Goal: Task Accomplishment & Management: Manage account settings

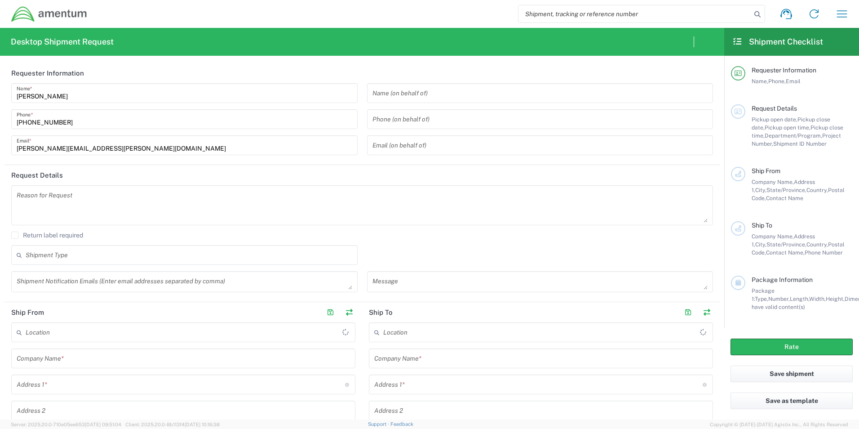
type input "[GEOGRAPHIC_DATA]"
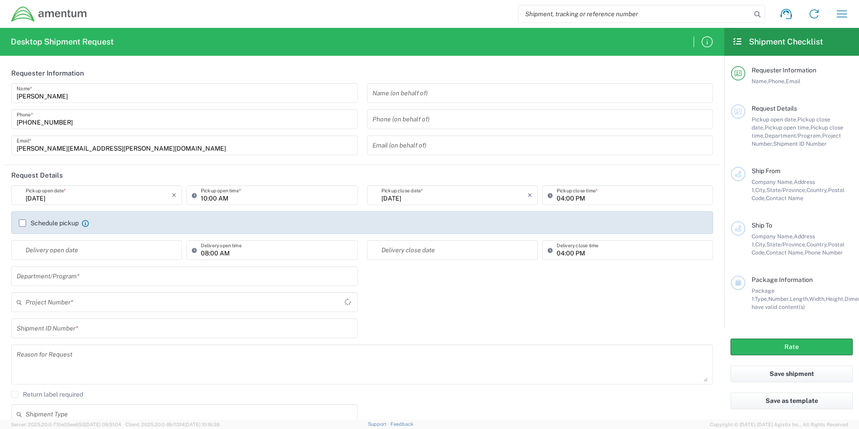
type input "[GEOGRAPHIC_DATA]"
type input "TACLS"
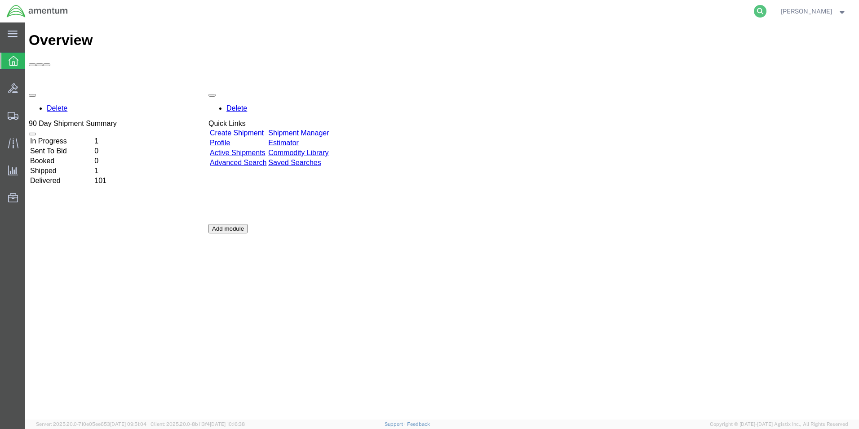
click at [767, 11] on icon at bounding box center [760, 11] width 13 height 13
click at [678, 18] on input "search" at bounding box center [617, 11] width 273 height 22
paste input "S637-25273-0888"
click at [767, 10] on icon at bounding box center [760, 11] width 13 height 13
type input "S637-25273-0888"
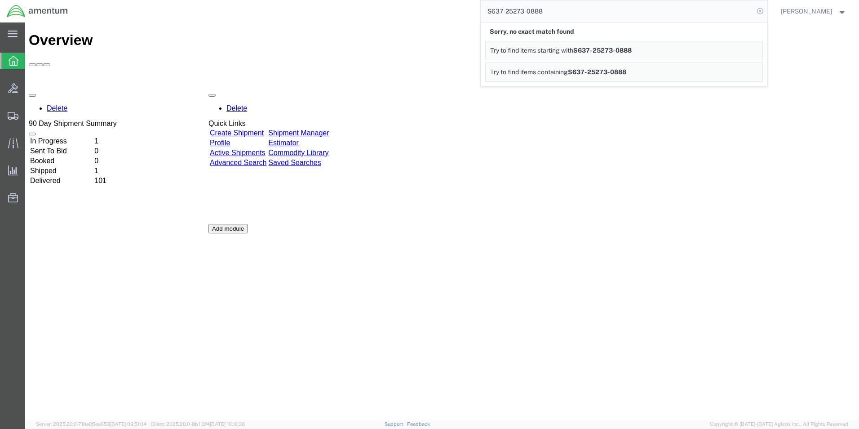
click at [767, 10] on icon at bounding box center [760, 11] width 13 height 13
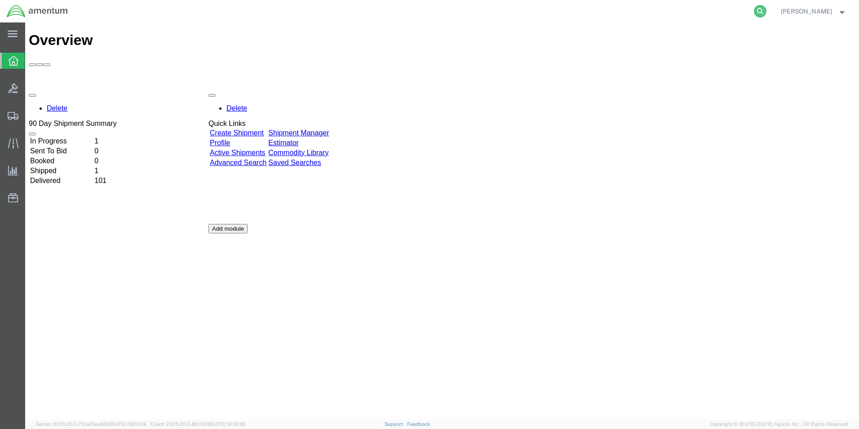
click at [767, 10] on icon at bounding box center [760, 11] width 13 height 13
click at [687, 8] on input "search" at bounding box center [617, 11] width 273 height 22
paste input "S637-25273-0888"
click at [767, 8] on icon at bounding box center [760, 11] width 13 height 13
type input "S637-25273-0888"
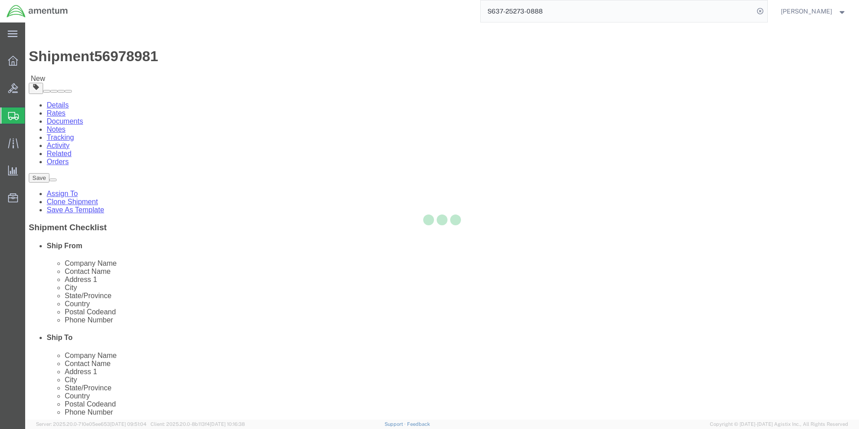
select select "42719"
select select
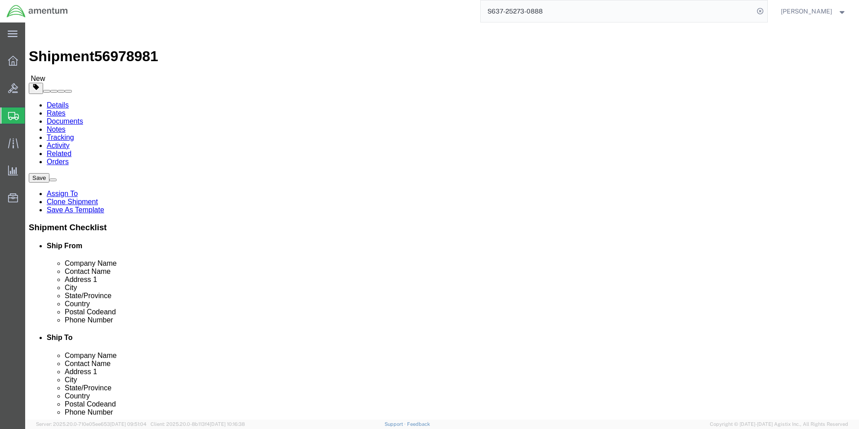
click input "404.767.5800"
click input "404-767.5800"
type input "404-767-5800"
click button "Rate Shipment"
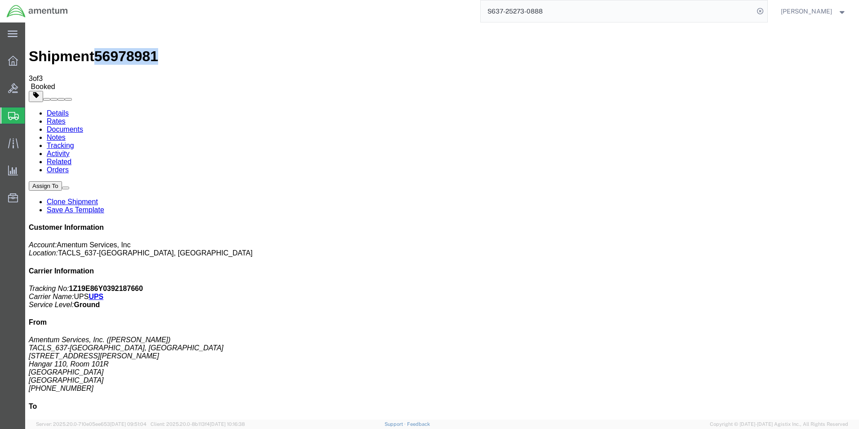
drag, startPoint x: 147, startPoint y: 31, endPoint x: 99, endPoint y: 36, distance: 48.3
click at [99, 48] on h1 "Shipment 56978981" at bounding box center [442, 56] width 827 height 17
copy span "56978981"
drag, startPoint x: 808, startPoint y: 138, endPoint x: 734, endPoint y: 136, distance: 73.8
click at [733, 285] on p "Tracking No: 1Z19E86Y0392187660 Carrier Name: UPS UPS Service Level: Ground" at bounding box center [442, 297] width 827 height 24
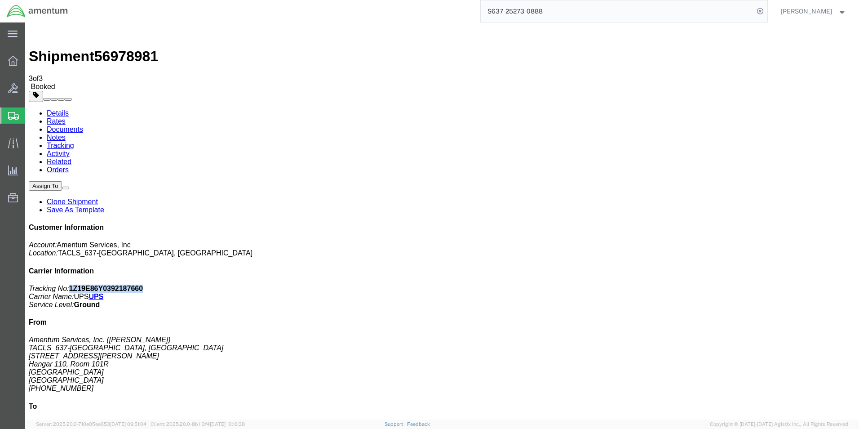
copy b "1Z19E86Y0392187660"
click at [9, 142] on icon at bounding box center [13, 143] width 10 height 10
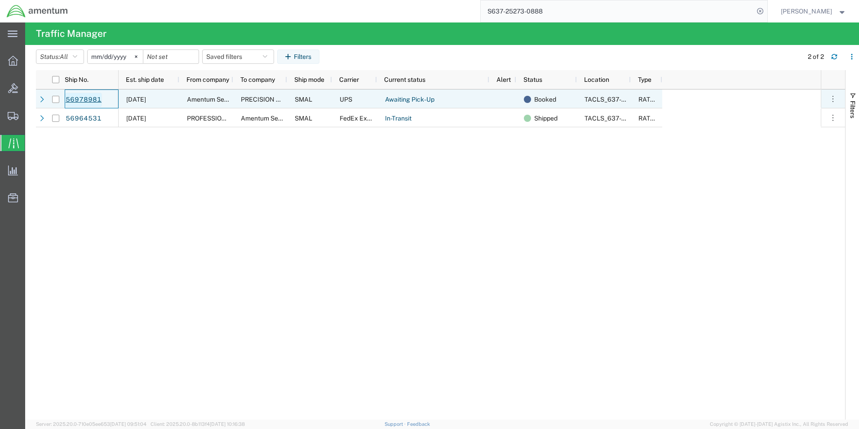
click at [76, 96] on link "56978981" at bounding box center [83, 100] width 37 height 14
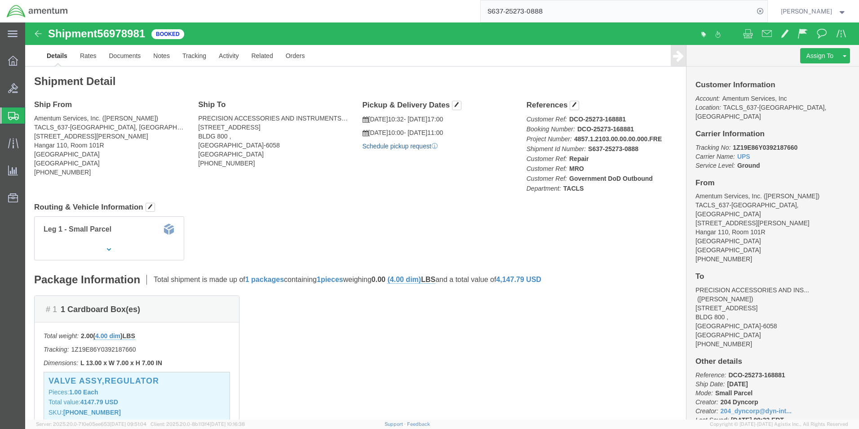
click link "Schedule pickup request"
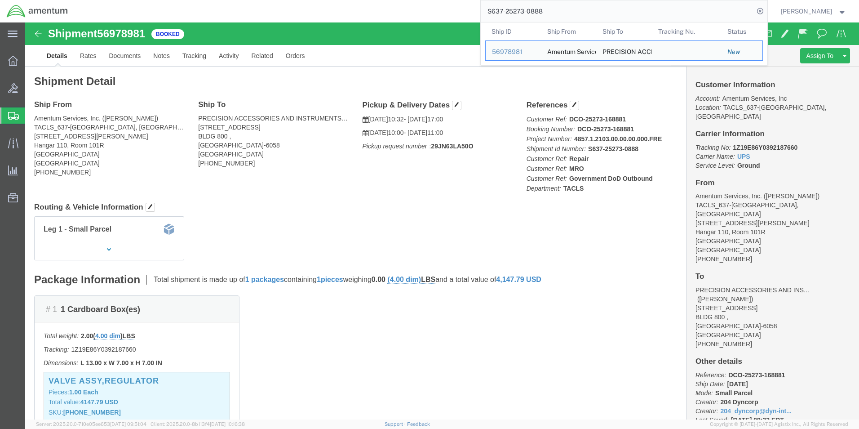
drag, startPoint x: 494, startPoint y: 15, endPoint x: 529, endPoint y: 9, distance: 35.1
click at [529, 9] on input "S637-25273-0888" at bounding box center [617, 11] width 273 height 22
drag, startPoint x: 559, startPoint y: 8, endPoint x: 499, endPoint y: 14, distance: 60.1
click at [499, 14] on input "S637-25273-0888" at bounding box center [617, 11] width 273 height 22
paste input "9"
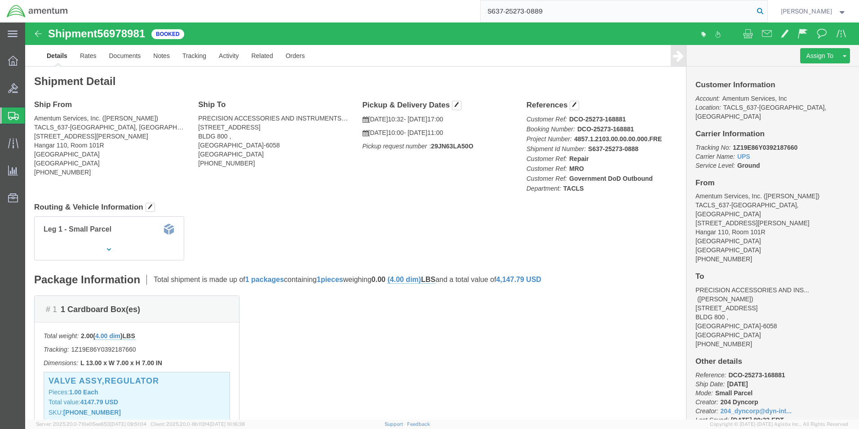
type input "S637-25273-0889"
click at [767, 13] on icon at bounding box center [760, 11] width 13 height 13
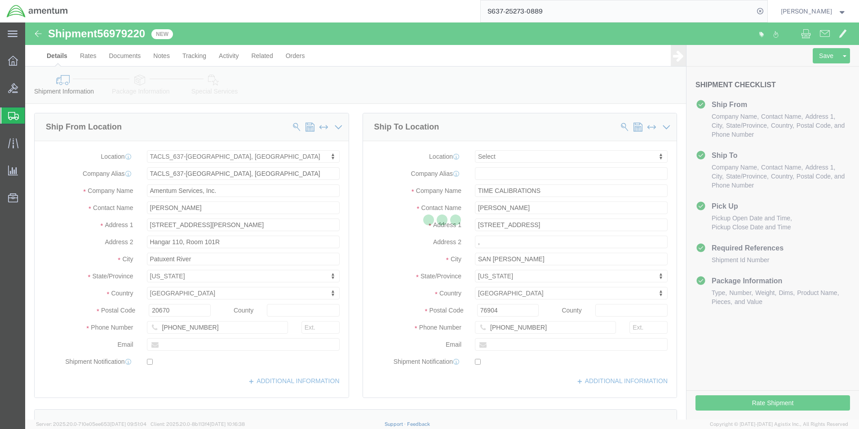
select select "42719"
select select
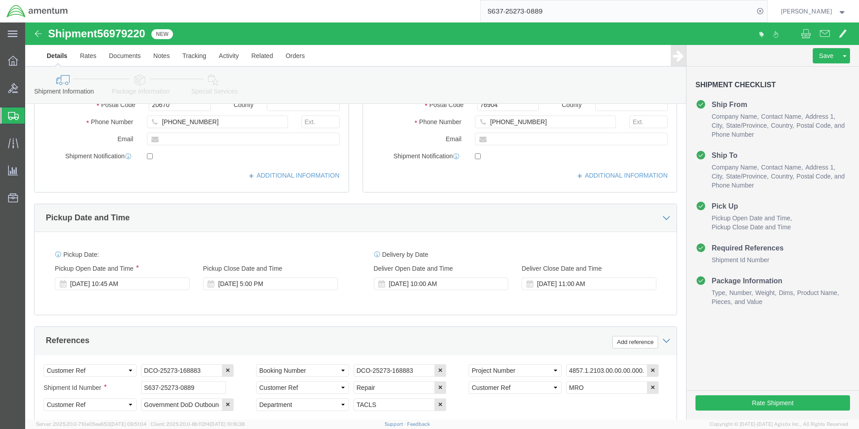
scroll to position [405, 0]
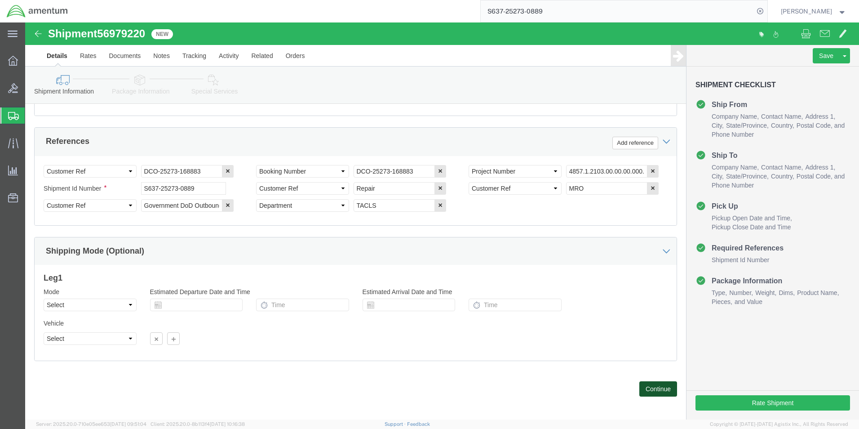
click button "Continue"
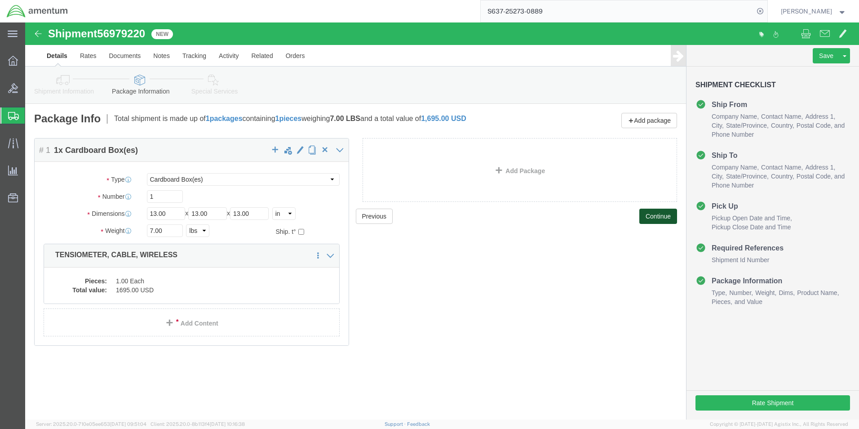
click button "Continue"
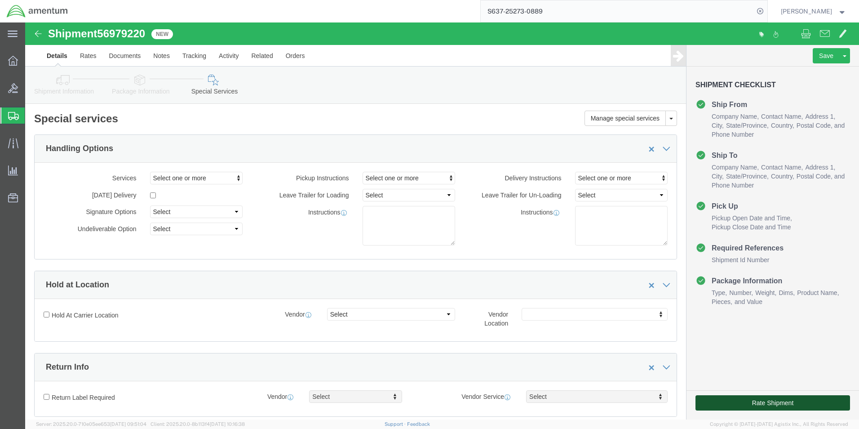
click button "Rate Shipment"
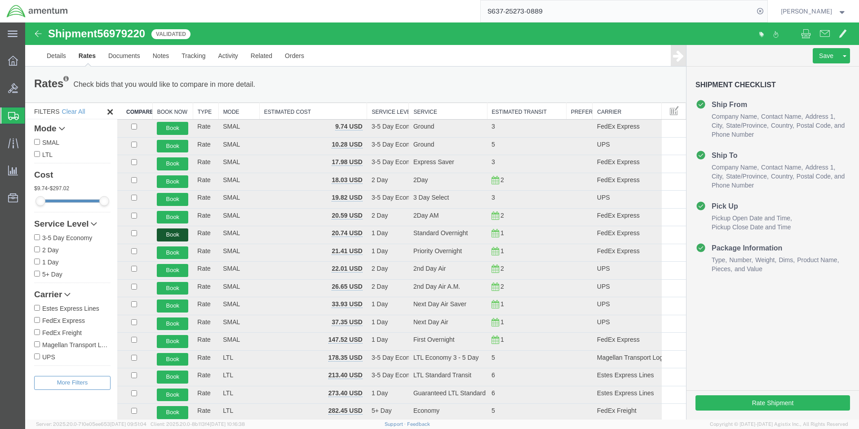
click at [179, 231] on button "Book" at bounding box center [172, 234] width 31 height 13
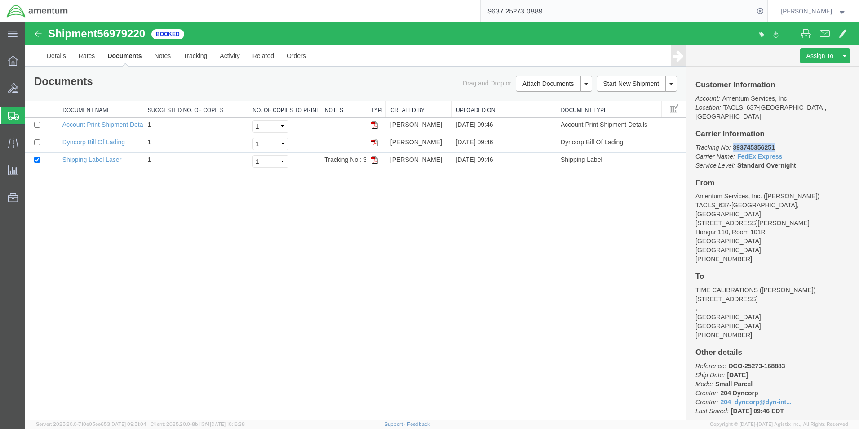
drag, startPoint x: 775, startPoint y: 137, endPoint x: 736, endPoint y: 139, distance: 39.6
click at [734, 143] on p "Tracking No: 393745356251 Carrier Name: FedEx Express FedEx Express Service Lev…" at bounding box center [773, 156] width 155 height 27
copy b "393745356251"
click at [371, 162] on img at bounding box center [374, 159] width 7 height 7
click at [9, 141] on icon at bounding box center [13, 143] width 10 height 10
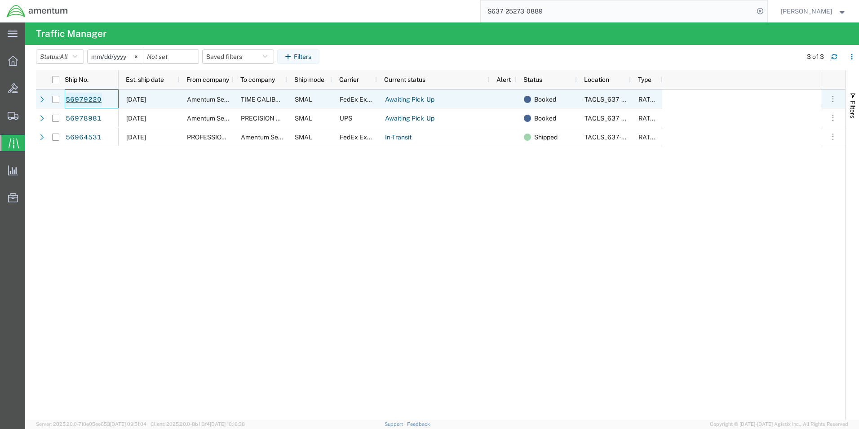
click at [97, 98] on link "56979220" at bounding box center [83, 100] width 37 height 14
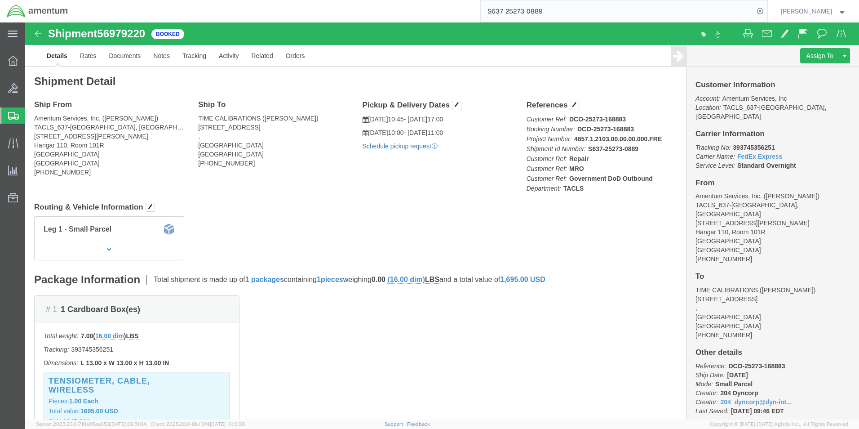
click link "Schedule pickup request"
